Goal: Use online tool/utility: Utilize a website feature to perform a specific function

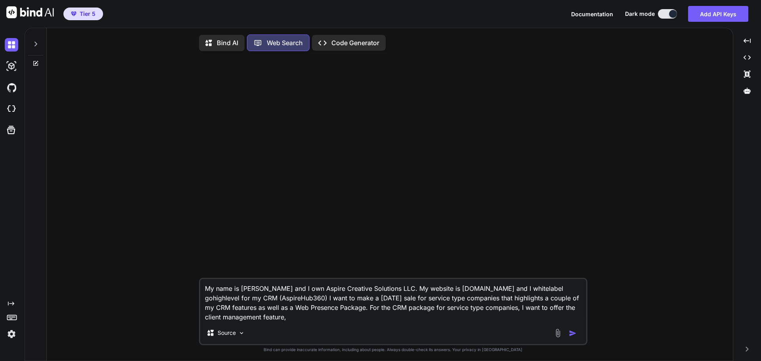
scroll to position [4, 0]
click at [393, 316] on textarea "My name is [PERSON_NAME] and I own Aspire Creative Solutions LLC. My website is…" at bounding box center [393, 299] width 386 height 43
click at [384, 318] on textarea "My name is [PERSON_NAME] and I own Aspire Creative Solutions LLC. My website is…" at bounding box center [393, 299] width 386 height 43
click at [385, 317] on textarea "My name is [PERSON_NAME] and I own Aspire Creative Solutions LLC. My website is…" at bounding box center [393, 299] width 386 height 43
click at [401, 314] on textarea "My name is [PERSON_NAME] and I own Aspire Creative Solutions LLC. My website is…" at bounding box center [393, 299] width 386 height 43
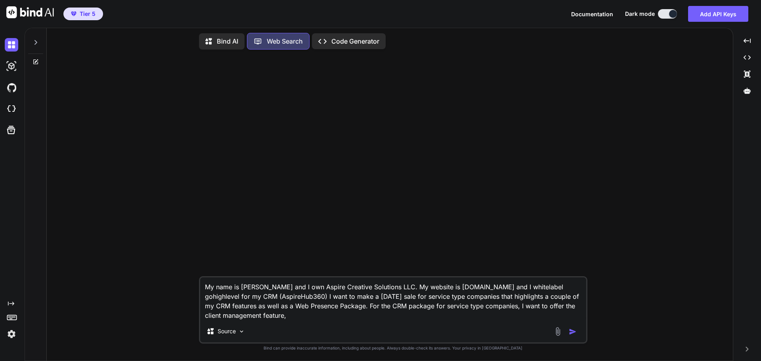
click at [397, 314] on textarea "My name is [PERSON_NAME] and I own Aspire Creative Solutions LLC. My website is…" at bounding box center [393, 299] width 386 height 43
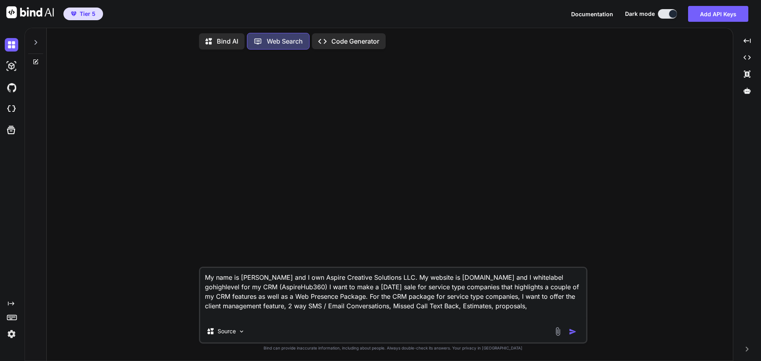
click at [394, 320] on div "My name is [PERSON_NAME] and I own Aspire Creative Solutions LLC. My website is…" at bounding box center [393, 305] width 389 height 77
click at [393, 316] on textarea "My name is [PERSON_NAME] and I own Aspire Creative Solutions LLC. My website is…" at bounding box center [393, 294] width 386 height 52
click at [331, 315] on textarea "My name is [PERSON_NAME] and I own Aspire Creative Solutions LLC. My website is…" at bounding box center [393, 294] width 386 height 52
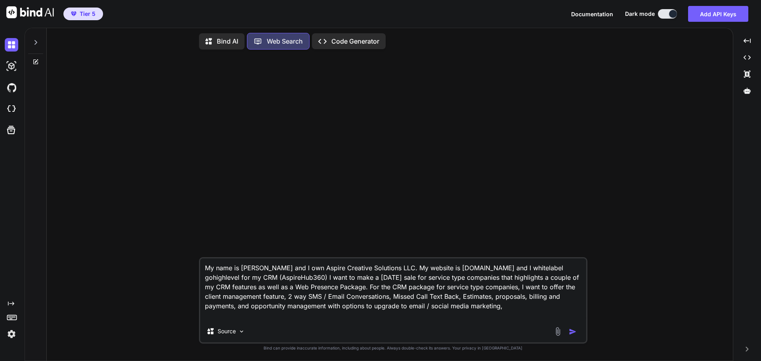
click at [334, 316] on textarea "My name is [PERSON_NAME] and I own Aspire Creative Solutions LLC. My website is…" at bounding box center [393, 290] width 386 height 62
click at [261, 315] on textarea "My name is [PERSON_NAME] and I own Aspire Creative Solutions LLC. My website is…" at bounding box center [393, 290] width 386 height 62
click at [260, 315] on textarea "My name is [PERSON_NAME] and I own Aspire Creative Solutions LLC. My website is…" at bounding box center [393, 290] width 386 height 62
click at [441, 311] on textarea "My name is [PERSON_NAME] and I own Aspire Creative Solutions LLC. My website is…" at bounding box center [393, 290] width 386 height 62
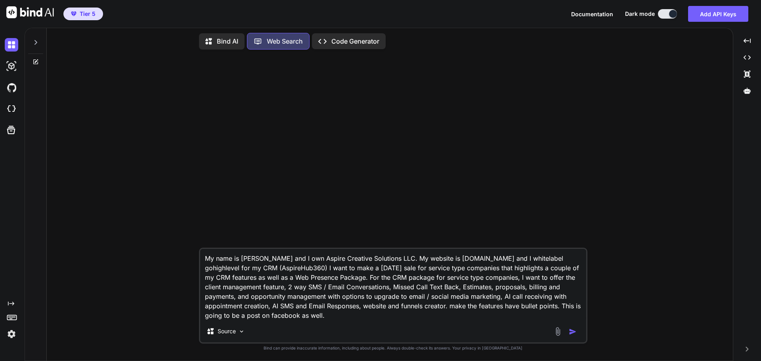
click at [445, 314] on textarea "My name is [PERSON_NAME] and I own Aspire Creative Solutions LLC. My website is…" at bounding box center [393, 284] width 386 height 71
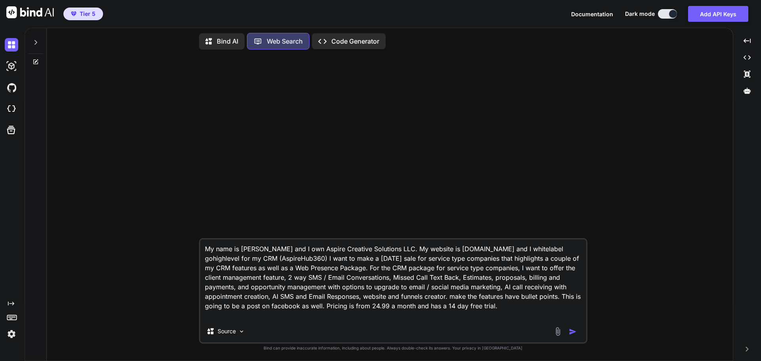
type textarea "My name is [PERSON_NAME] and I own Aspire Creative Solutions LLC. My website is…"
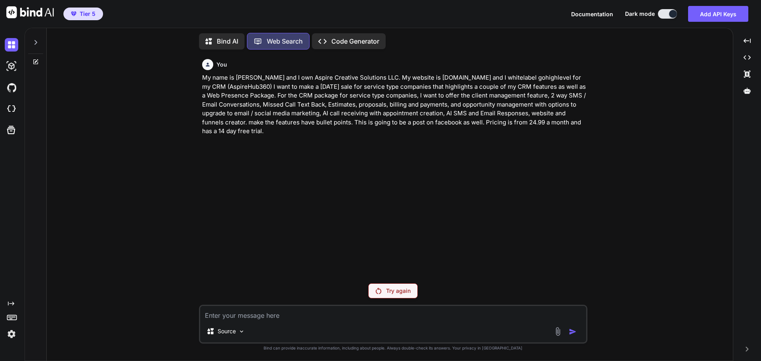
click at [413, 289] on div "Try again" at bounding box center [393, 291] width 50 height 15
copy p "My name is [PERSON_NAME] and I own Aspire Creative Solutions LLC. My website is…"
drag, startPoint x: 370, startPoint y: 133, endPoint x: 199, endPoint y: 76, distance: 180.3
click at [199, 76] on div "You My name is [PERSON_NAME] and I own Aspire Creative Solutions LLC. My websit…" at bounding box center [393, 208] width 389 height 305
click at [11, 337] on img at bounding box center [11, 334] width 13 height 13
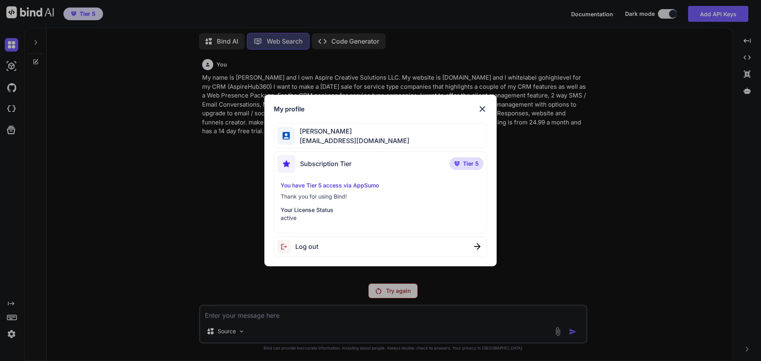
click at [300, 245] on span "Log out" at bounding box center [306, 247] width 23 height 10
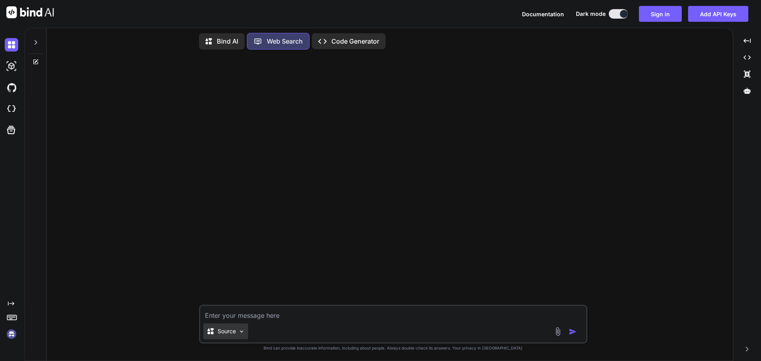
click at [234, 333] on p "Source" at bounding box center [227, 332] width 18 height 8
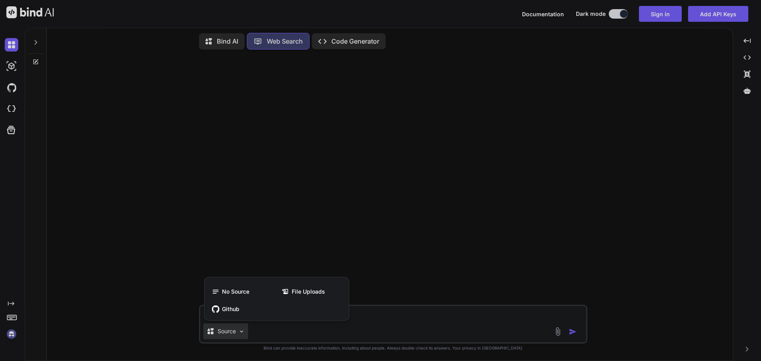
click at [320, 158] on div at bounding box center [380, 180] width 761 height 361
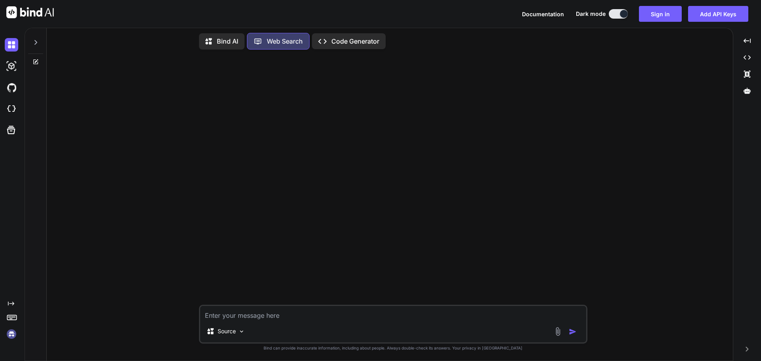
click at [15, 335] on img at bounding box center [11, 334] width 13 height 13
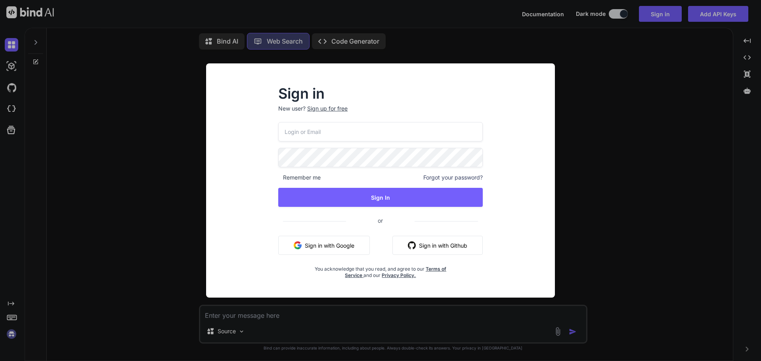
click at [333, 242] on button "Sign in with Google" at bounding box center [324, 245] width 92 height 19
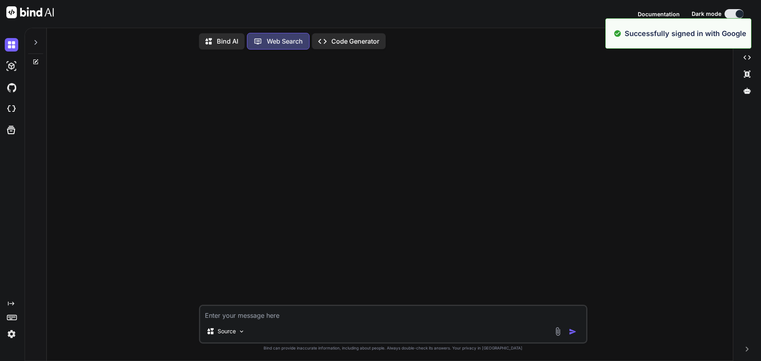
click at [358, 307] on div "Source" at bounding box center [393, 324] width 389 height 39
click at [355, 311] on textarea at bounding box center [393, 313] width 386 height 14
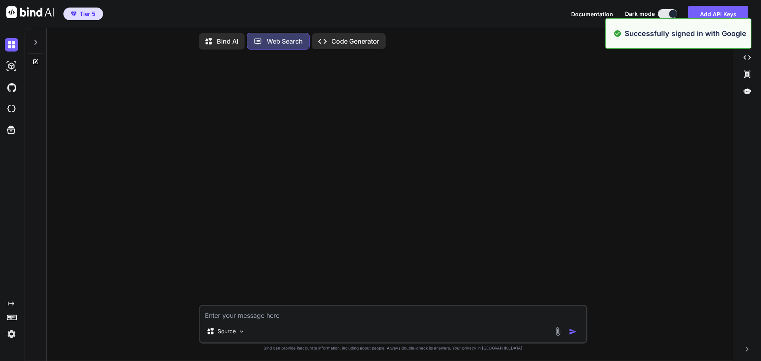
click at [353, 309] on textarea at bounding box center [393, 313] width 386 height 14
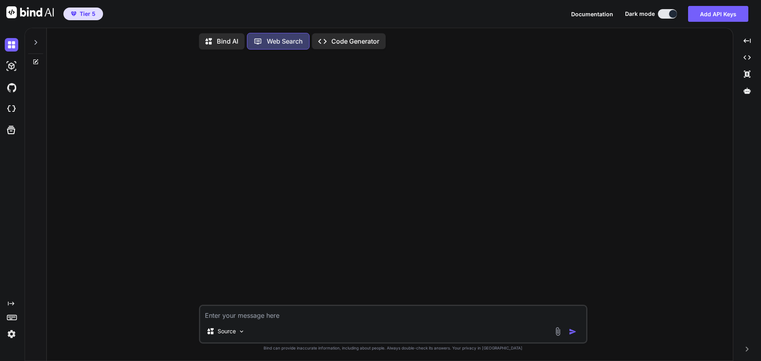
click at [341, 316] on textarea at bounding box center [393, 313] width 386 height 14
paste textarea "My name is [PERSON_NAME] and I own Aspire Creative Solutions LLC. My website is…"
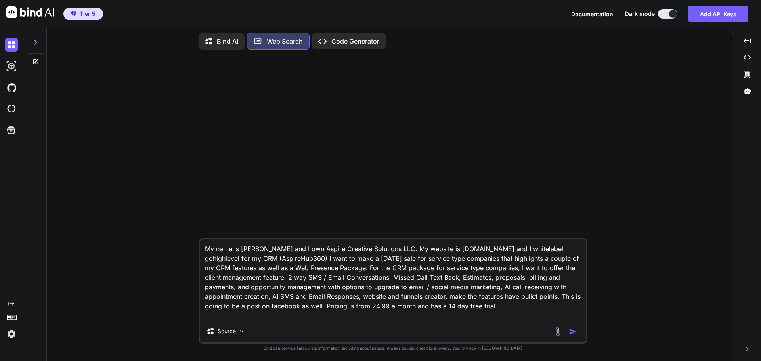
type textarea "My name is [PERSON_NAME] and I own Aspire Creative Solutions LLC. My website is…"
click at [572, 332] on img "button" at bounding box center [573, 332] width 8 height 8
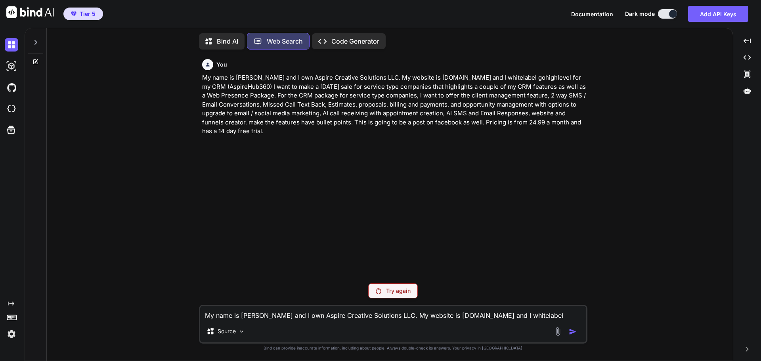
click at [385, 296] on div "Try again" at bounding box center [393, 291] width 50 height 15
click at [231, 40] on p "Bind AI" at bounding box center [227, 41] width 21 height 10
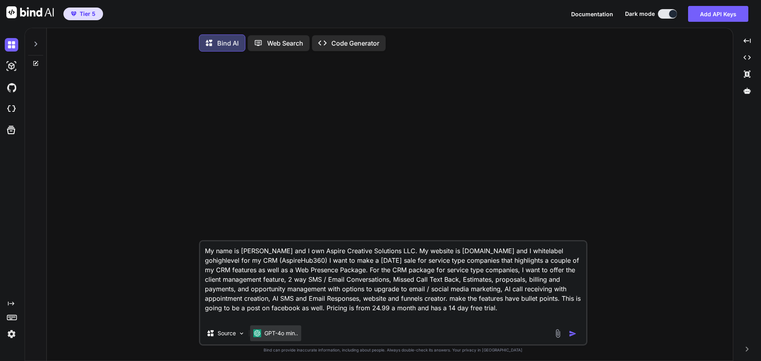
click at [290, 337] on p "GPT-4o min.." at bounding box center [282, 334] width 34 height 8
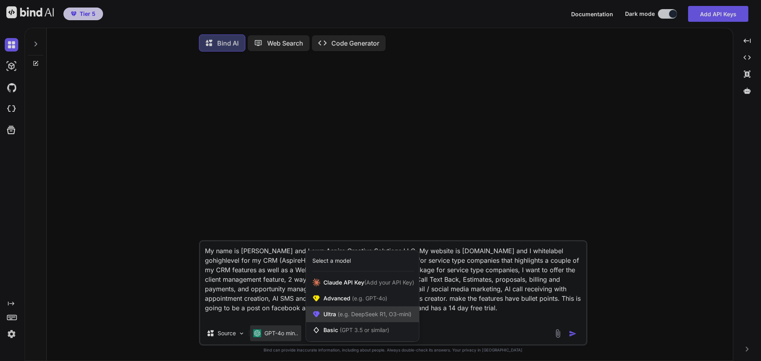
click at [353, 312] on div "Ultra (e.g. DeepSeek R1, O3-mini)" at bounding box center [362, 315] width 113 height 16
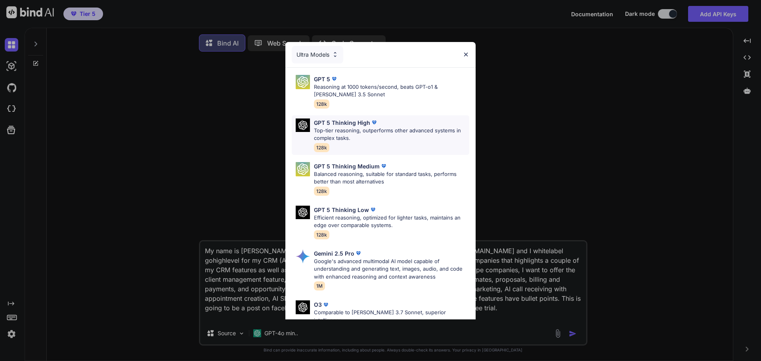
click at [372, 134] on p "Top-tier reasoning, outperforms other advanced systems in complex tasks." at bounding box center [391, 134] width 155 height 15
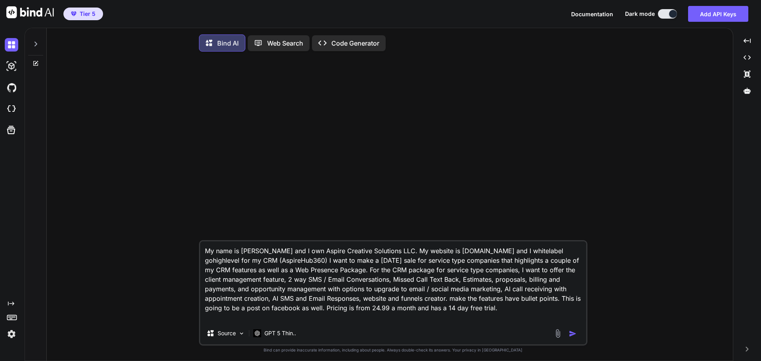
click at [570, 336] on img "button" at bounding box center [573, 334] width 8 height 8
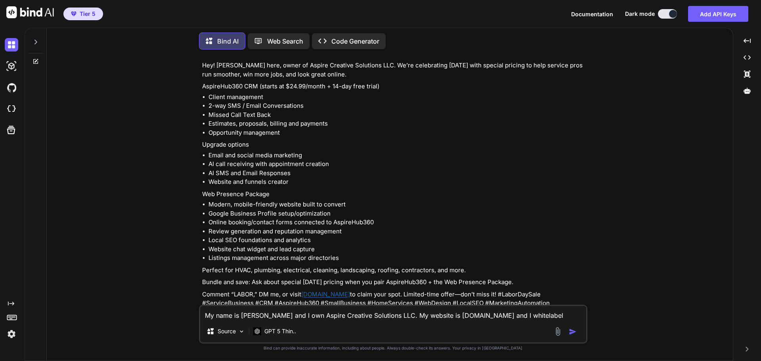
scroll to position [135, 0]
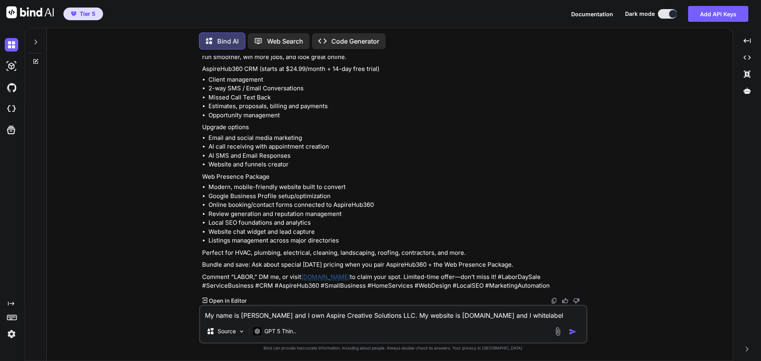
click at [356, 312] on textarea "My name is [PERSON_NAME] and I own Aspire Creative Solutions LLC. My website is…" at bounding box center [393, 313] width 386 height 14
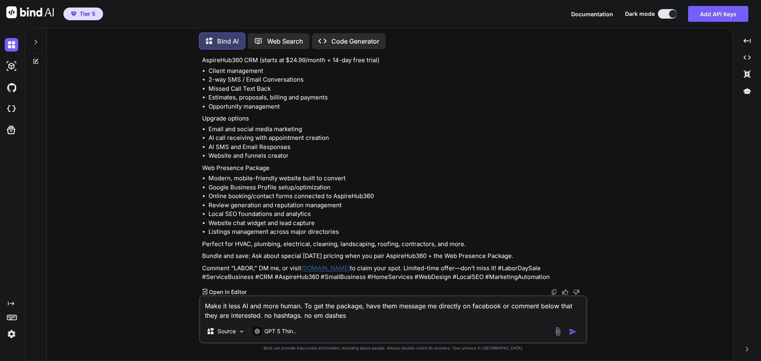
type textarea "Make it less AI and more human. To get the package, have them message me direct…"
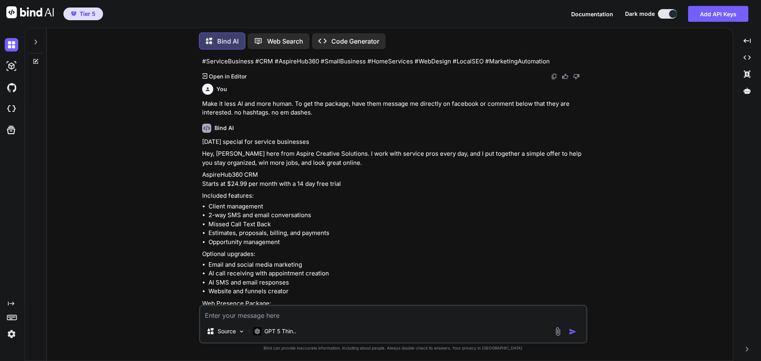
scroll to position [346, 0]
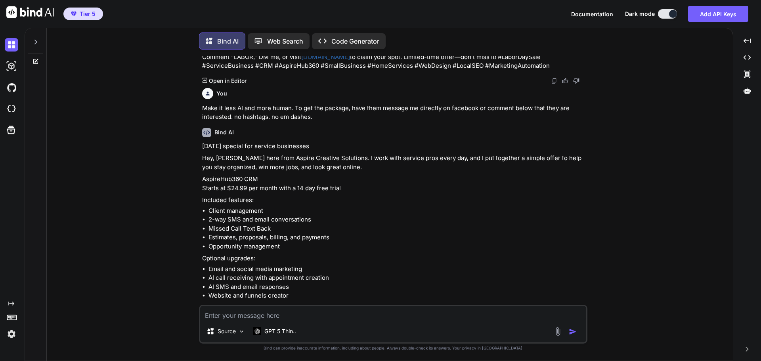
drag, startPoint x: 569, startPoint y: 286, endPoint x: 188, endPoint y: 158, distance: 401.9
click at [188, 158] on div "You My name is [PERSON_NAME] and I own Aspire Creative Solutions LLC. My websit…" at bounding box center [393, 208] width 680 height 305
copy div "[DATE] special for service businesses Hey, [PERSON_NAME] here from Aspire Creat…"
click at [470, 234] on li "Missed Call Text Back" at bounding box center [398, 228] width 378 height 9
click at [368, 319] on textarea at bounding box center [393, 313] width 386 height 14
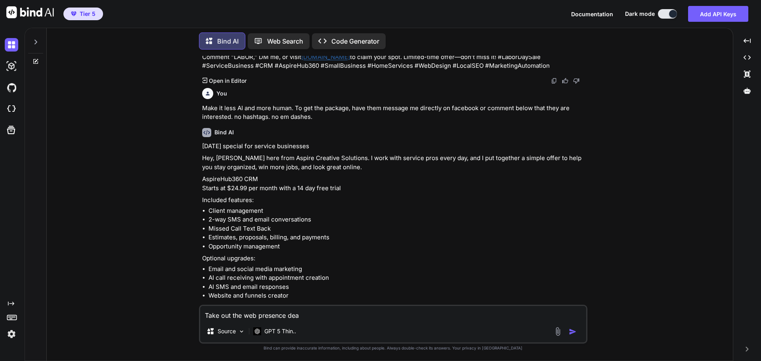
type textarea "Take out the web presence deal"
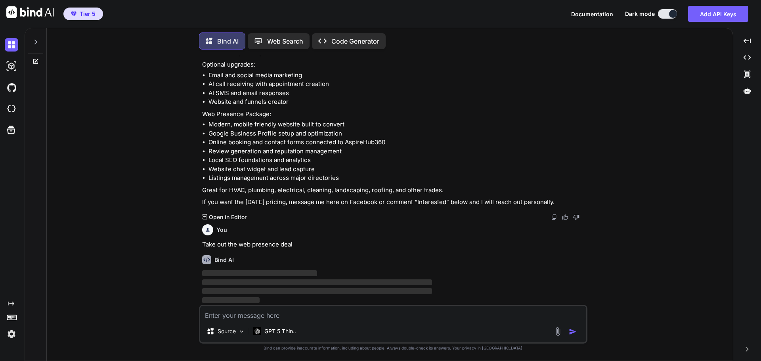
scroll to position [549, 0]
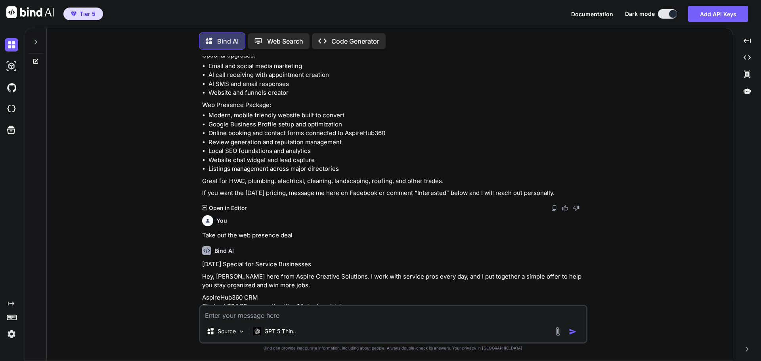
click at [332, 311] on textarea at bounding box center [393, 313] width 386 height 14
paste textarea "[DATE] special for service businesses Hey, [PERSON_NAME] from Aspire Creative S…"
type textarea "This is what I want as a base [DATE] special for service businesses Hey, [PERSO…"
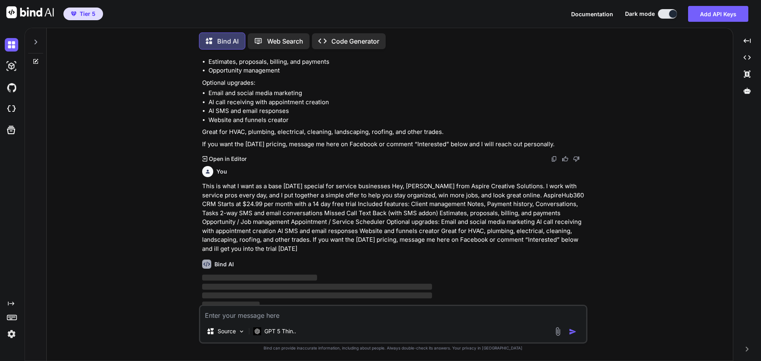
scroll to position [857, 0]
